Goal: Task Accomplishment & Management: Use online tool/utility

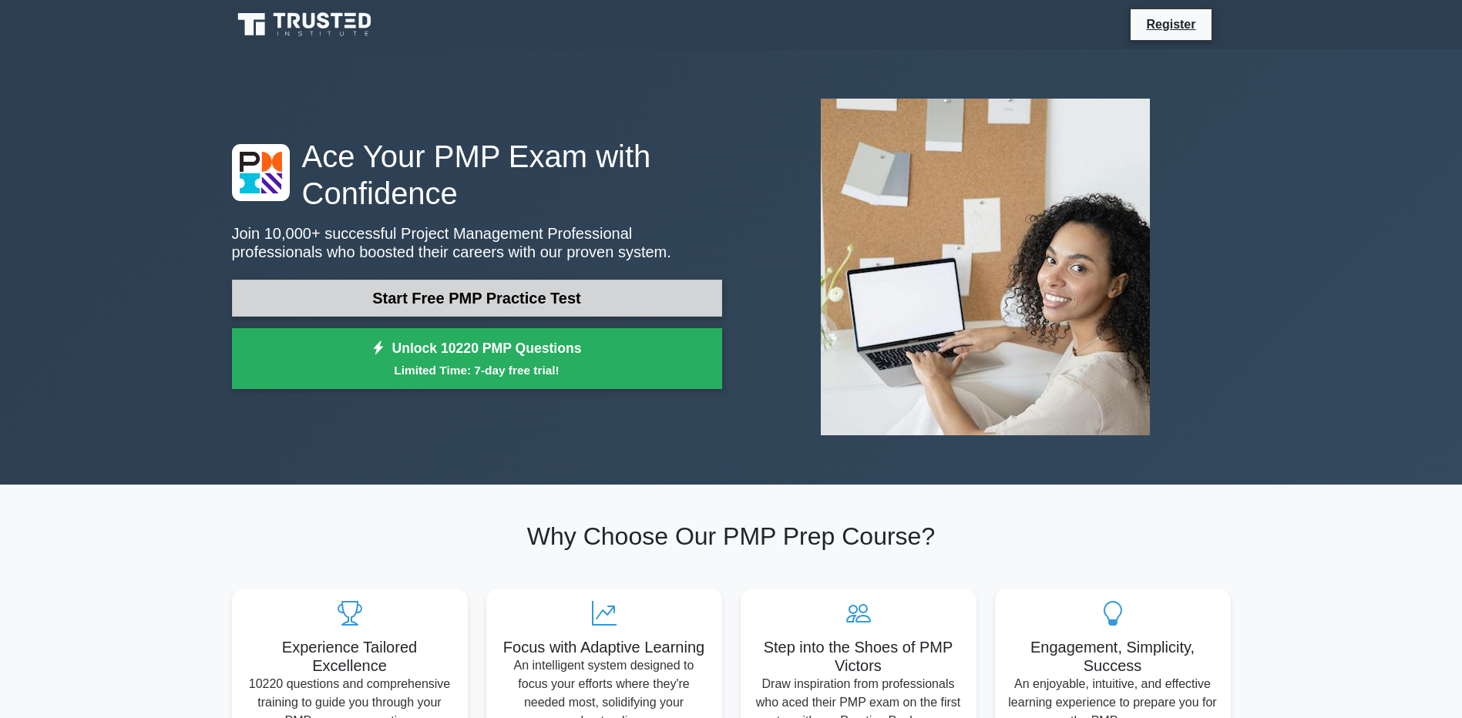
click at [597, 295] on link "Start Free PMP Practice Test" at bounding box center [477, 298] width 490 height 37
click at [418, 296] on link "Start Free PMP Practice Test" at bounding box center [477, 298] width 490 height 37
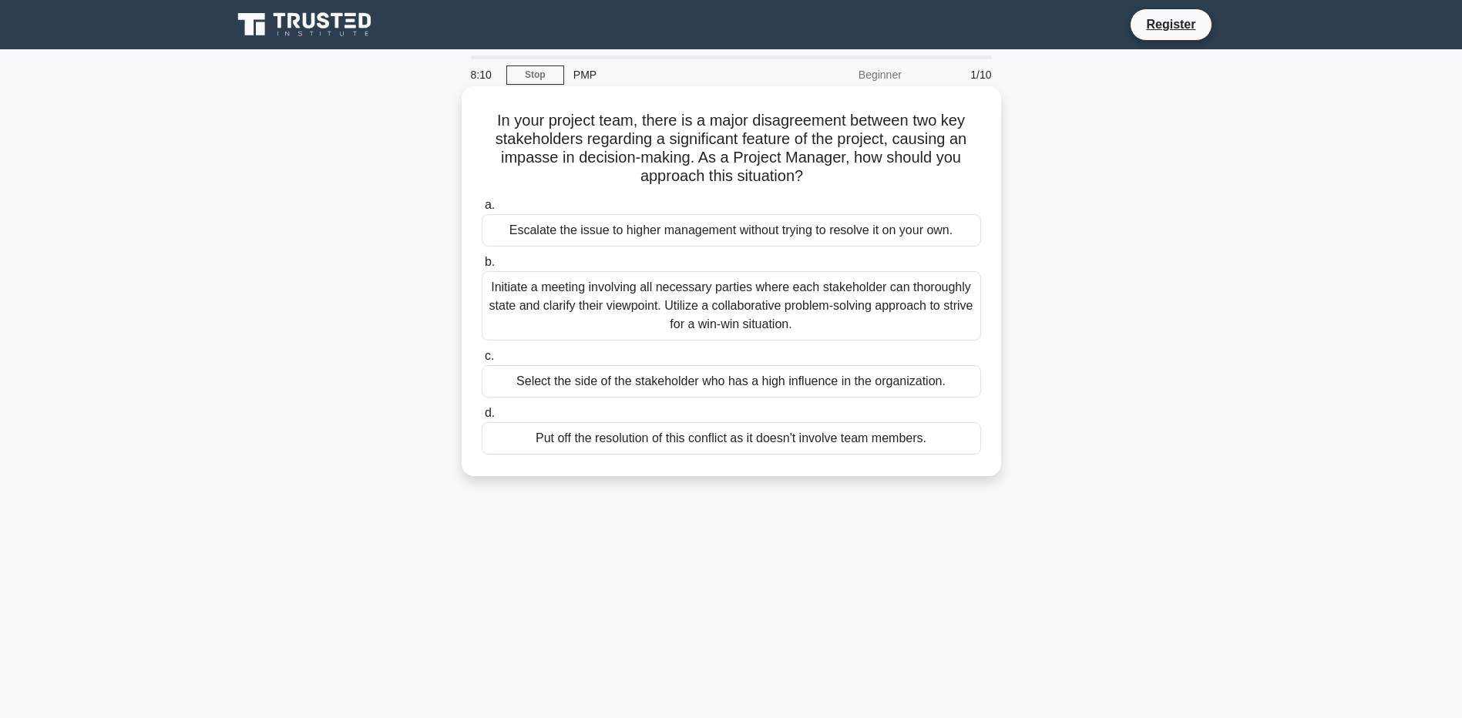
click at [653, 302] on div "Initiate a meeting involving all necessary parties where each stakeholder can t…" at bounding box center [731, 305] width 499 height 69
click at [482, 267] on input "b. Initiate a meeting involving all necessary parties where each stakeholder ca…" at bounding box center [482, 262] width 0 height 10
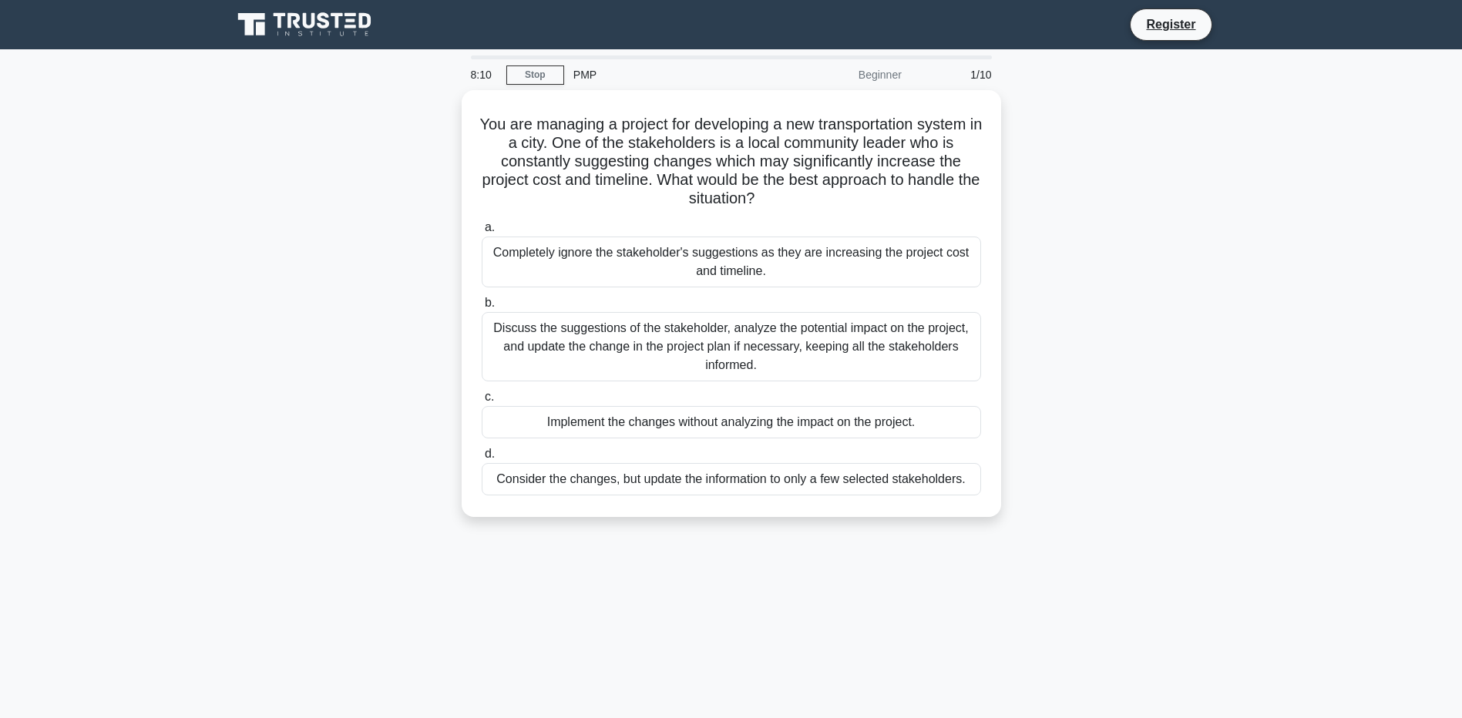
click at [653, 302] on label "b. Discuss the suggestions of the stakeholder, analyze the potential impact on …" at bounding box center [731, 338] width 499 height 88
click at [482, 302] on input "b. Discuss the suggestions of the stakeholder, analyze the potential impact on …" at bounding box center [482, 303] width 0 height 10
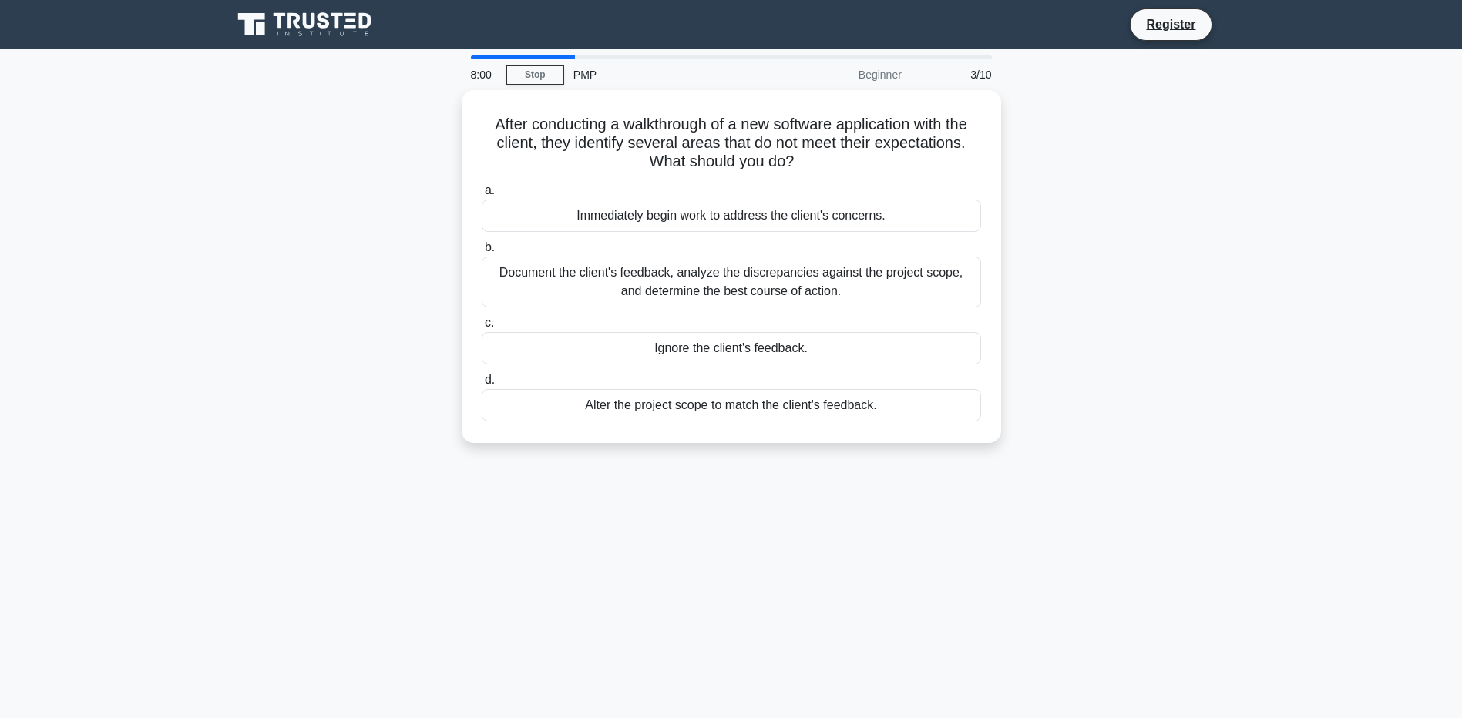
click at [538, 57] on div at bounding box center [523, 57] width 104 height 4
click at [529, 54] on main "7:59 Stop PMP Beginner 3/10 After conducting a walkthrough of a new software ap…" at bounding box center [731, 440] width 1462 height 783
drag, startPoint x: 536, startPoint y: 55, endPoint x: 482, endPoint y: 56, distance: 53.9
click at [482, 56] on main "7:58 Stop PMP Beginner 3/10 After conducting a walkthrough of a new software ap…" at bounding box center [731, 440] width 1462 height 783
click at [889, 71] on div "Beginner" at bounding box center [843, 74] width 135 height 31
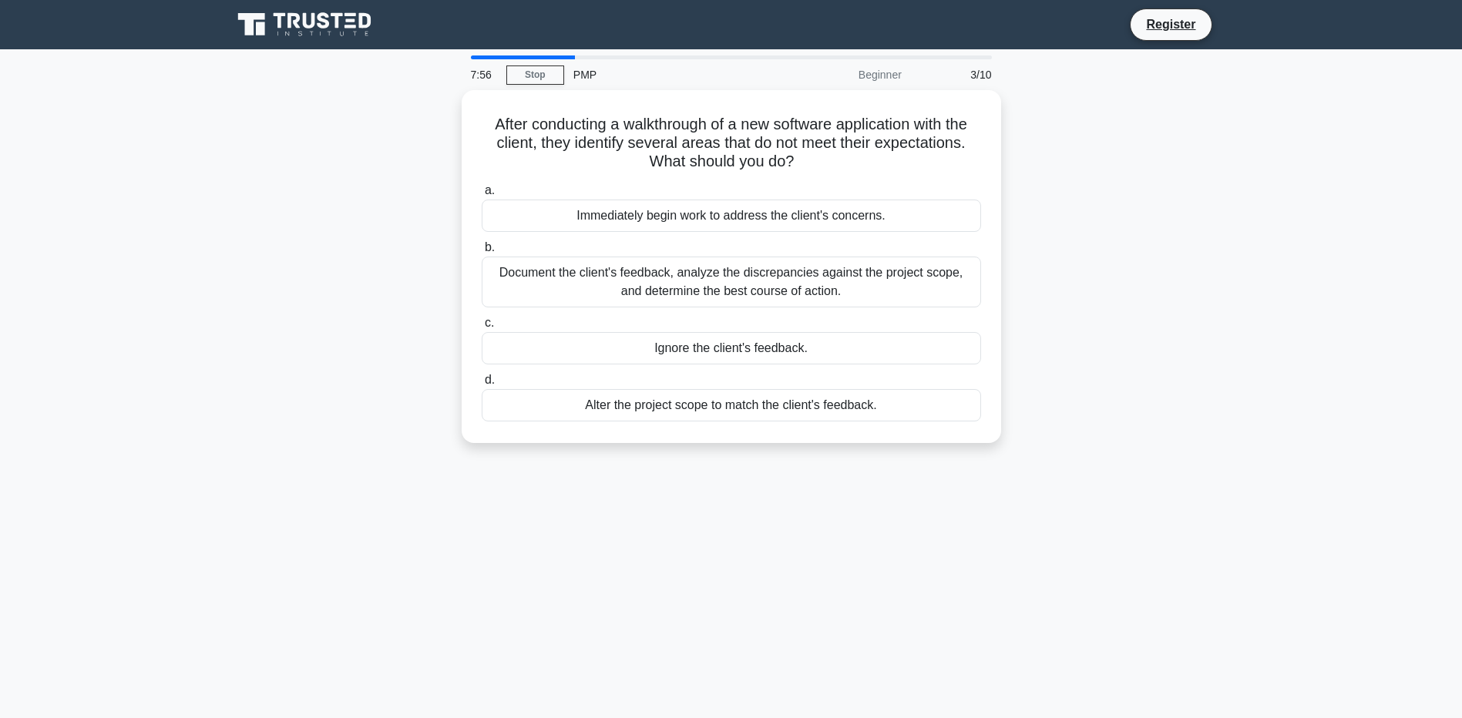
click at [483, 73] on div "7:56" at bounding box center [484, 74] width 45 height 31
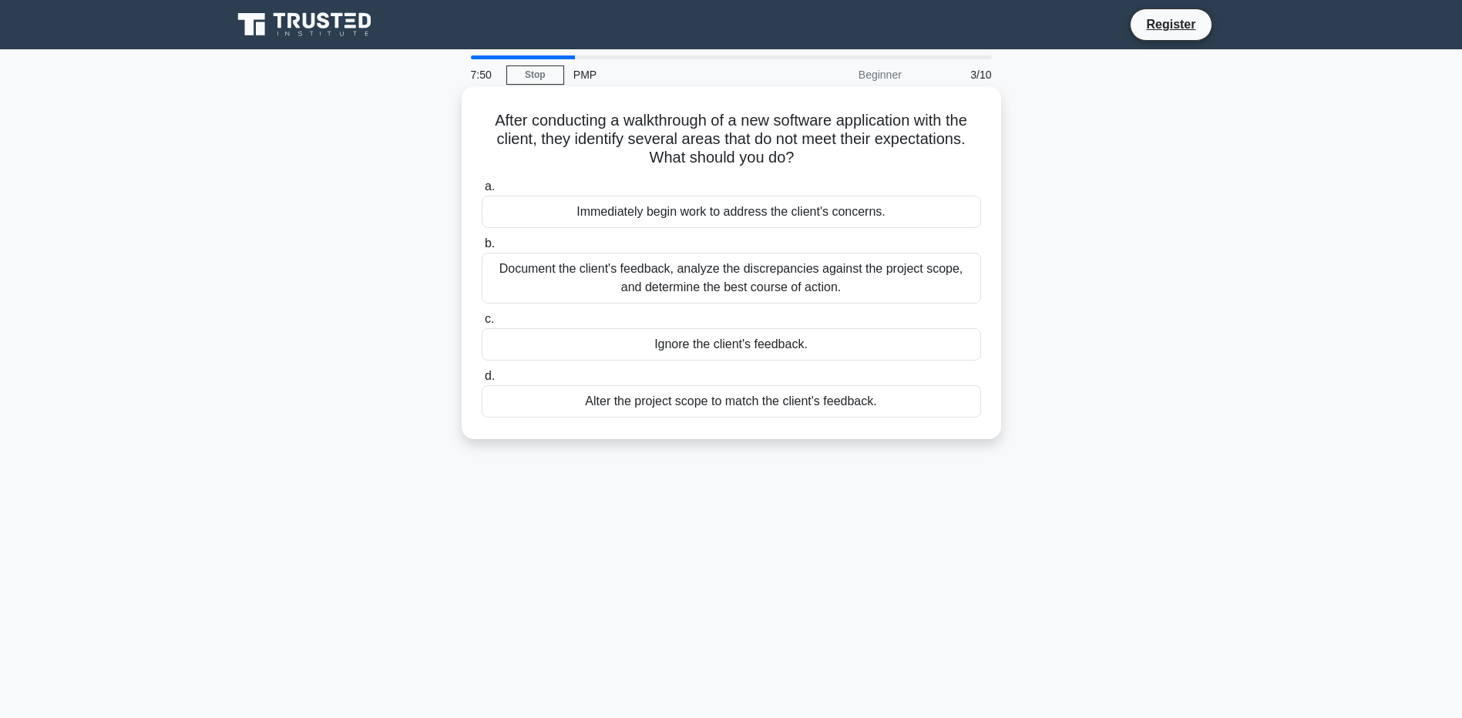
click at [758, 141] on h5 "After conducting a walkthrough of a new software application with the client, t…" at bounding box center [731, 139] width 502 height 57
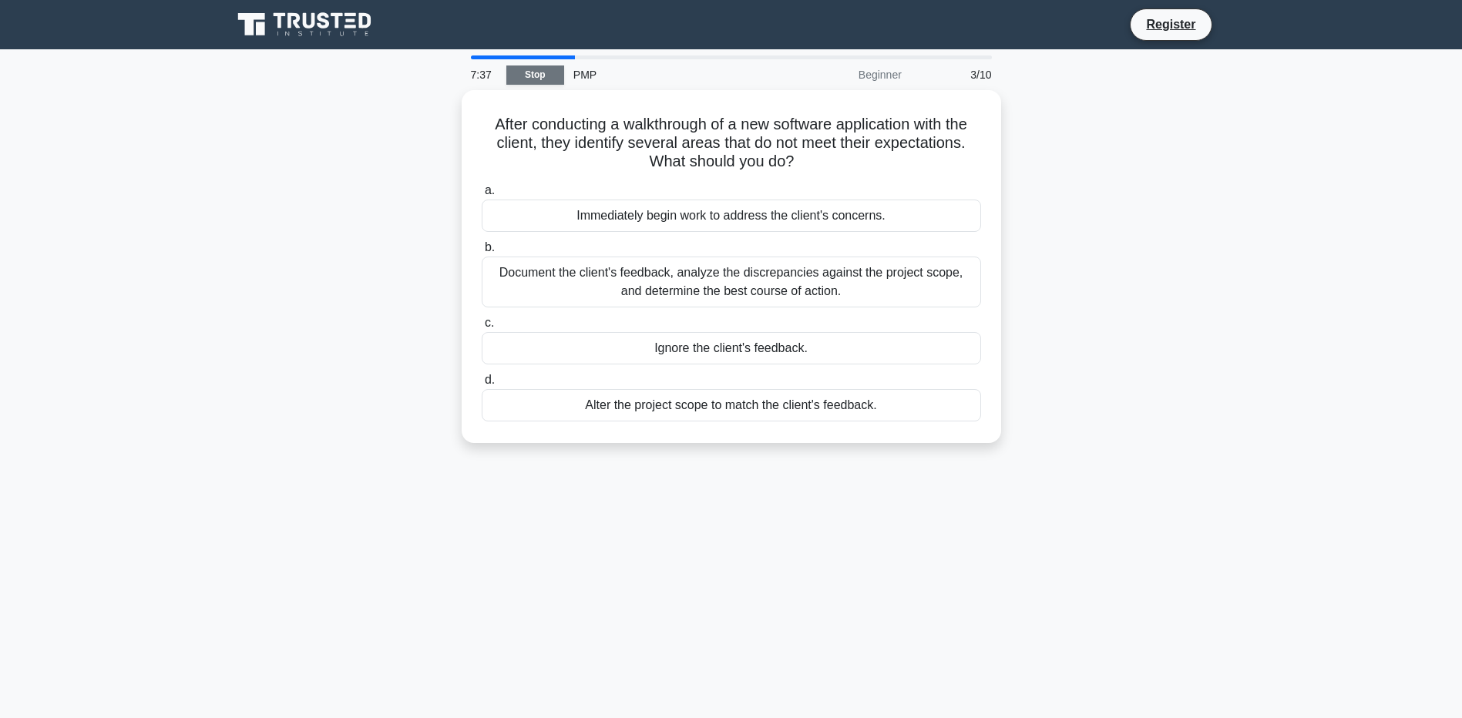
click at [532, 79] on link "Stop" at bounding box center [535, 75] width 58 height 19
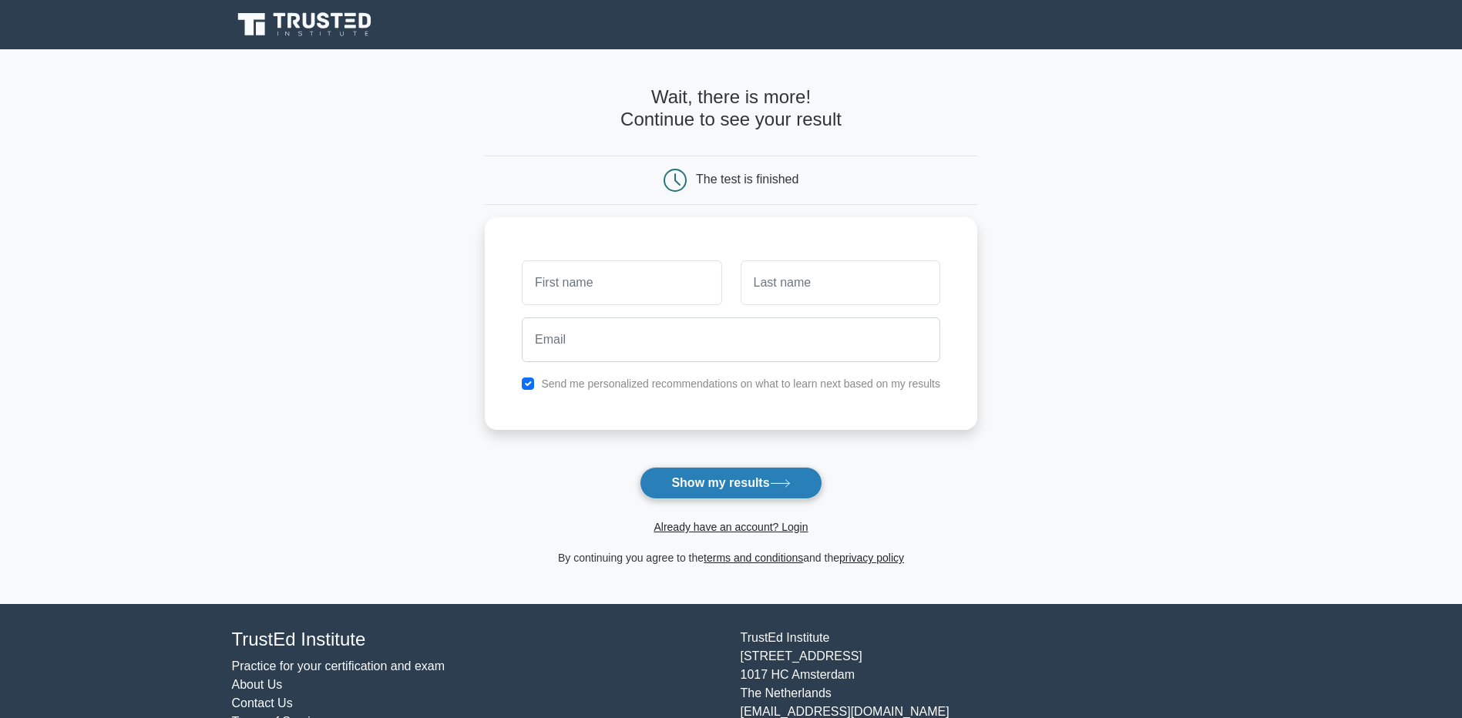
click at [751, 482] on button "Show my results" at bounding box center [731, 483] width 182 height 32
click at [877, 291] on input "text" at bounding box center [841, 279] width 200 height 45
